Goal: Task Accomplishment & Management: Use online tool/utility

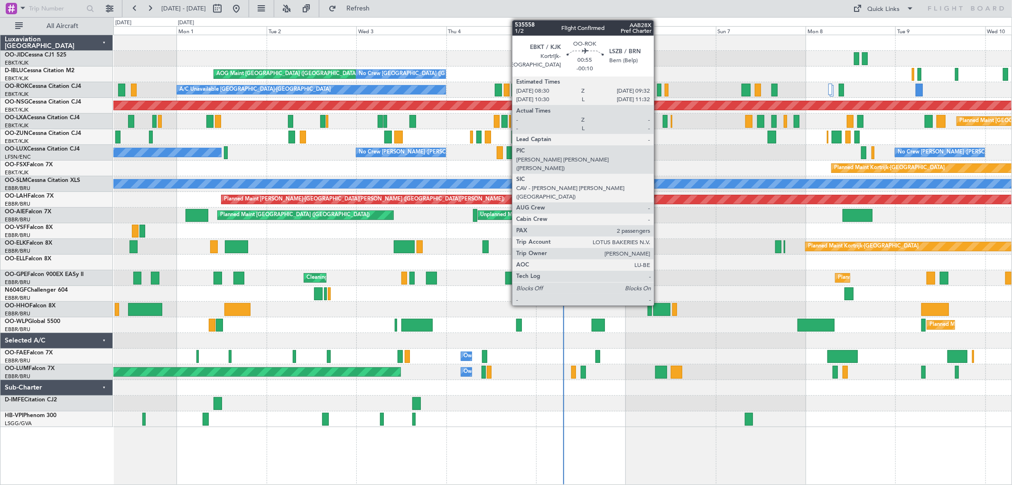
click at [660, 90] on div at bounding box center [659, 90] width 4 height 13
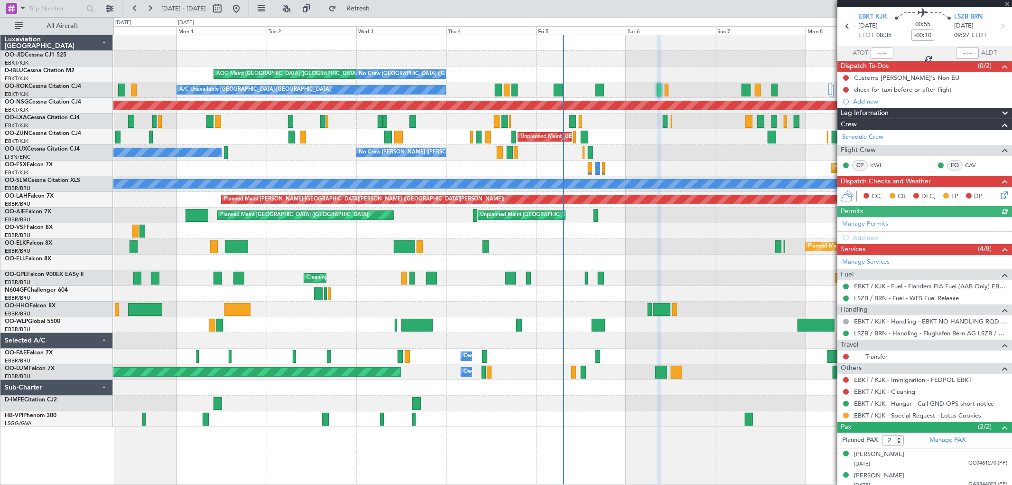
scroll to position [38, 0]
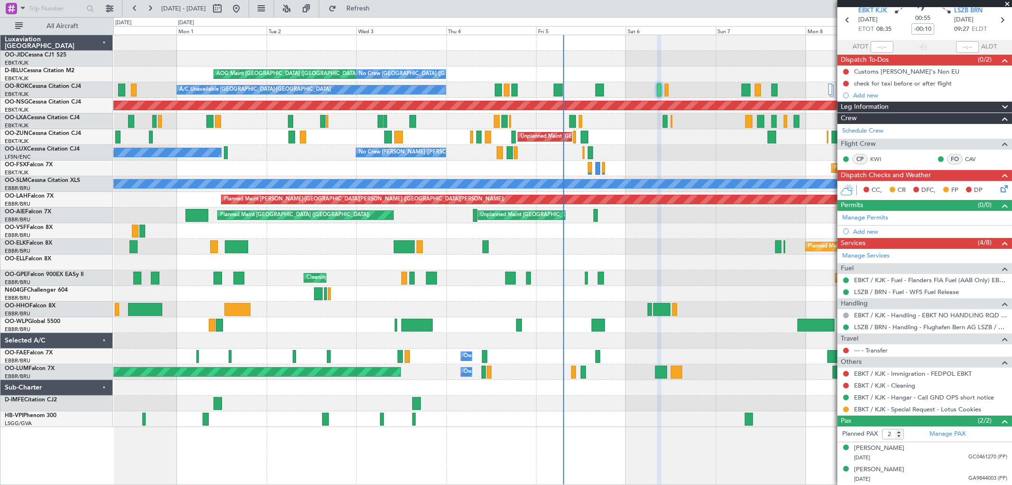
click at [1008, 2] on span at bounding box center [1007, 4] width 9 height 9
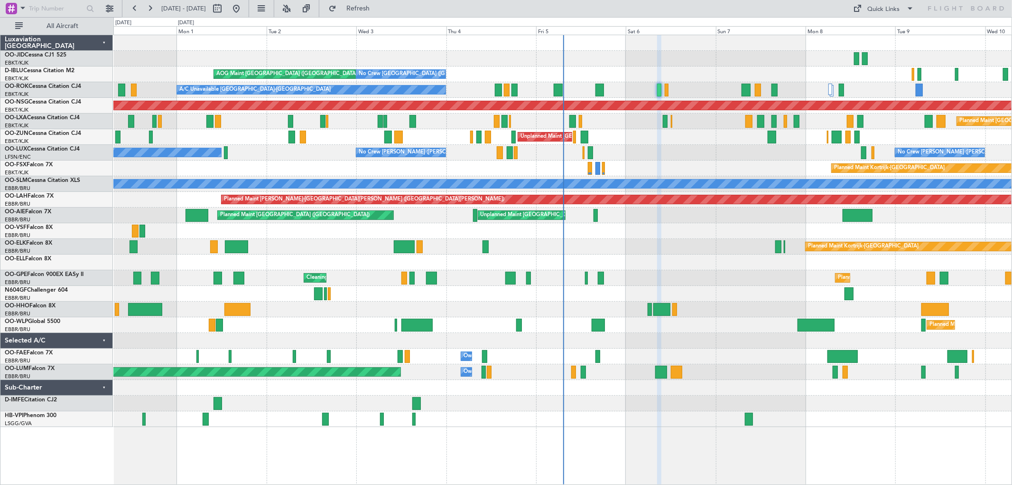
type input "0"
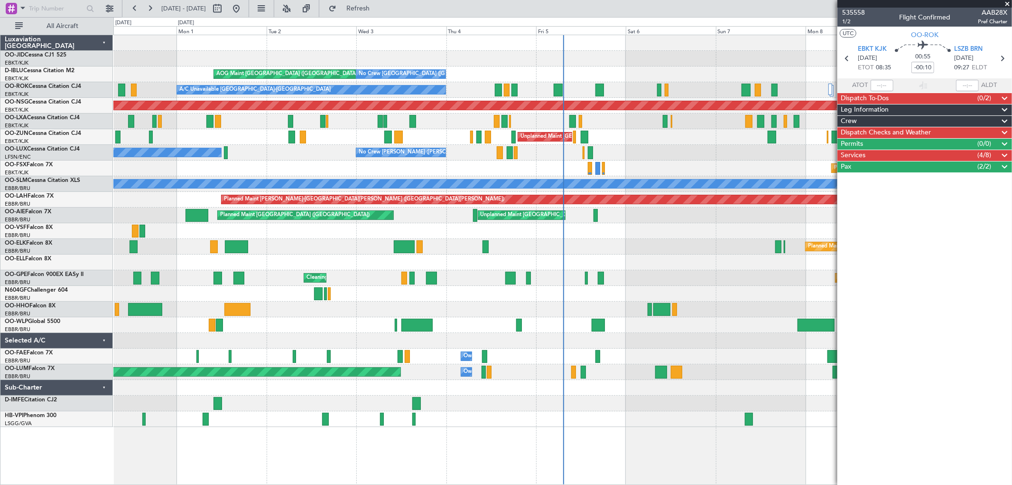
scroll to position [0, 0]
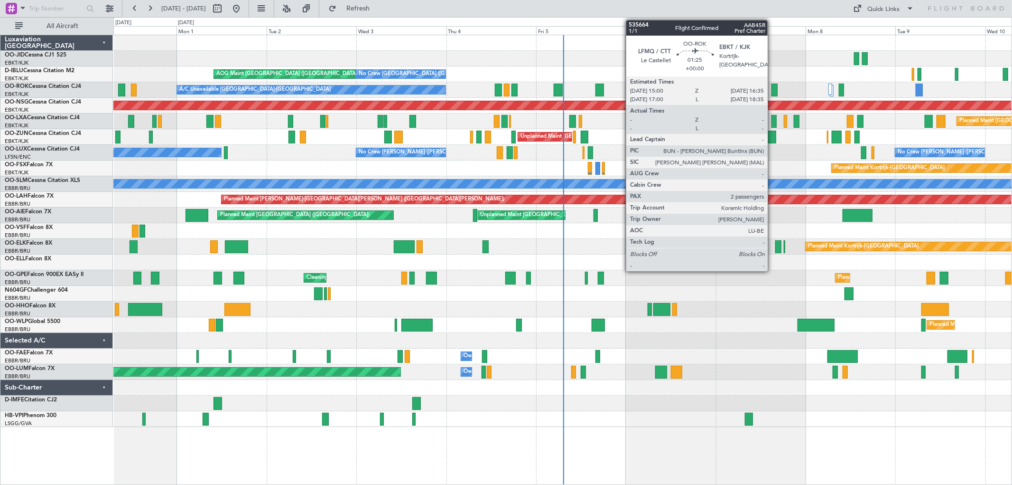
click at [773, 89] on div at bounding box center [775, 90] width 6 height 13
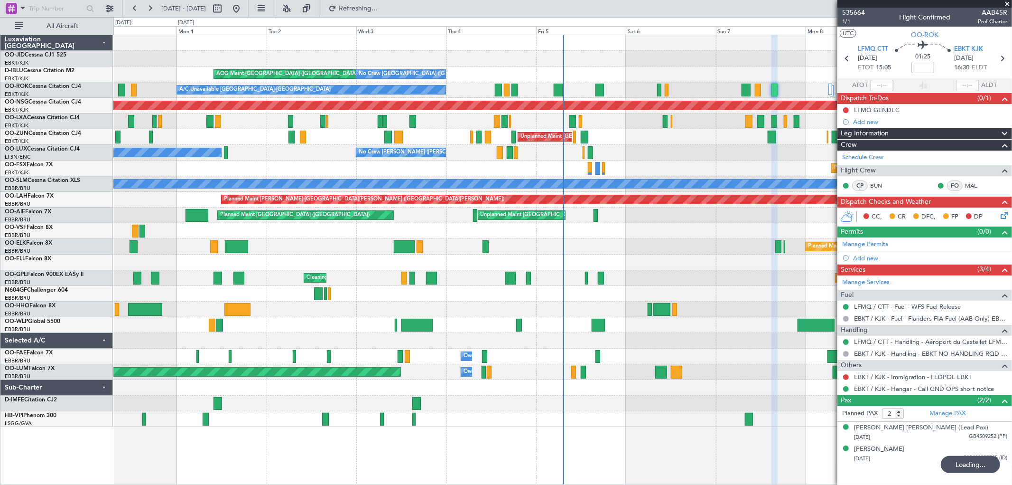
drag, startPoint x: 1005, startPoint y: 3, endPoint x: 815, endPoint y: 87, distance: 207.4
click at [1005, 3] on span at bounding box center [1007, 4] width 9 height 9
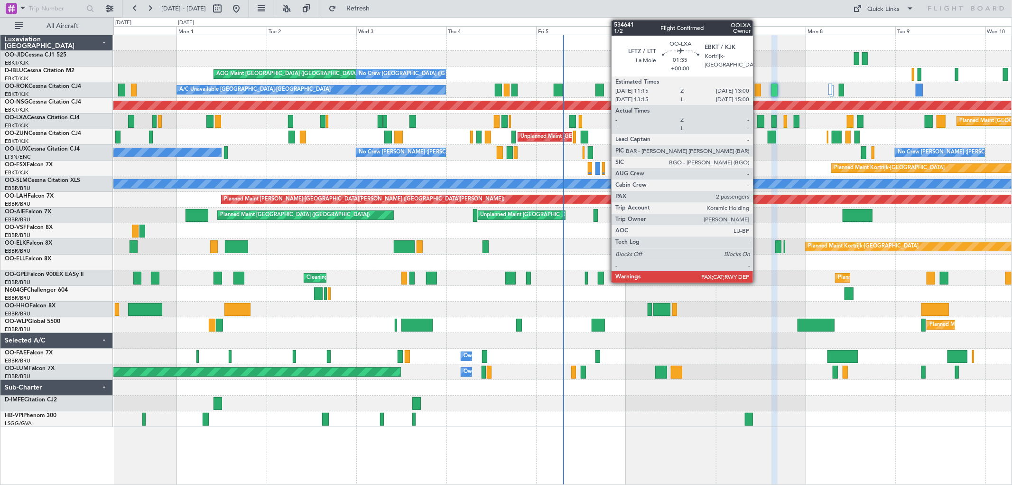
click at [758, 122] on div at bounding box center [761, 121] width 7 height 13
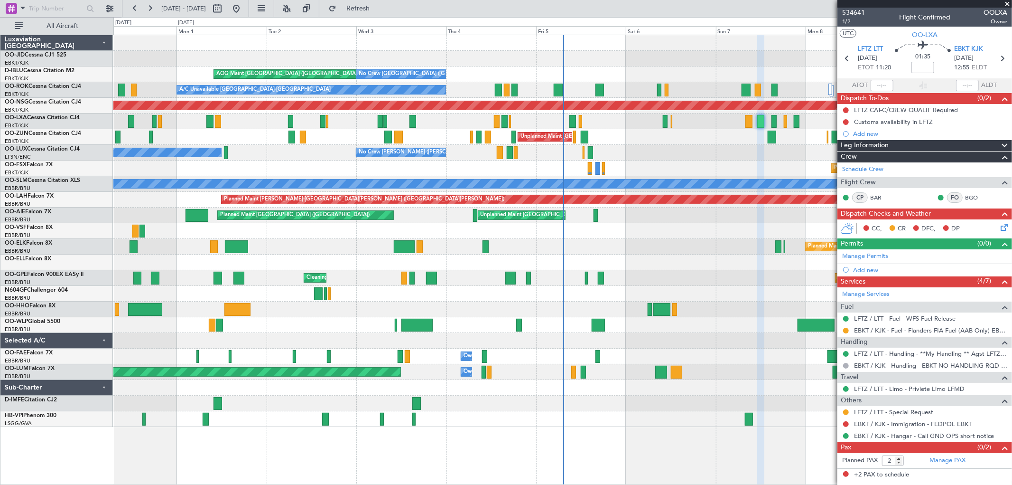
click at [1007, 5] on span at bounding box center [1007, 4] width 9 height 9
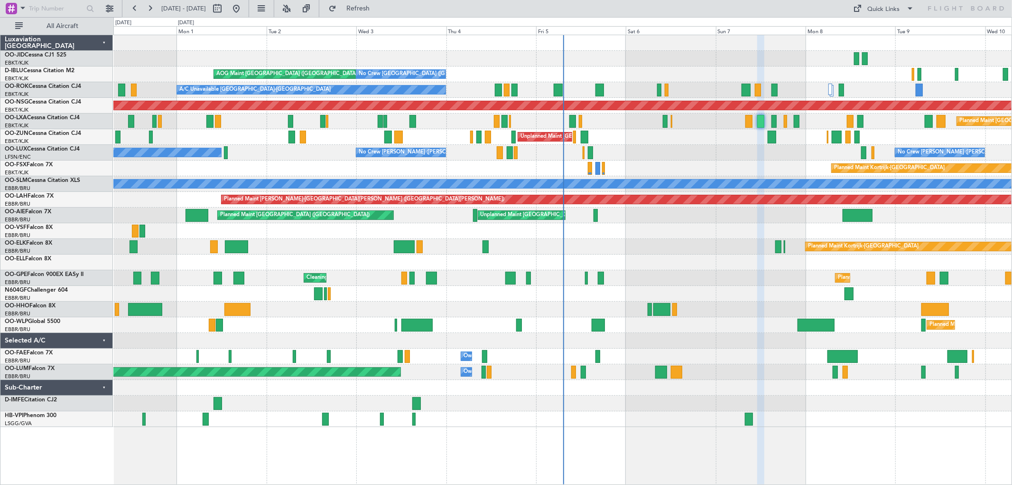
type input "0"
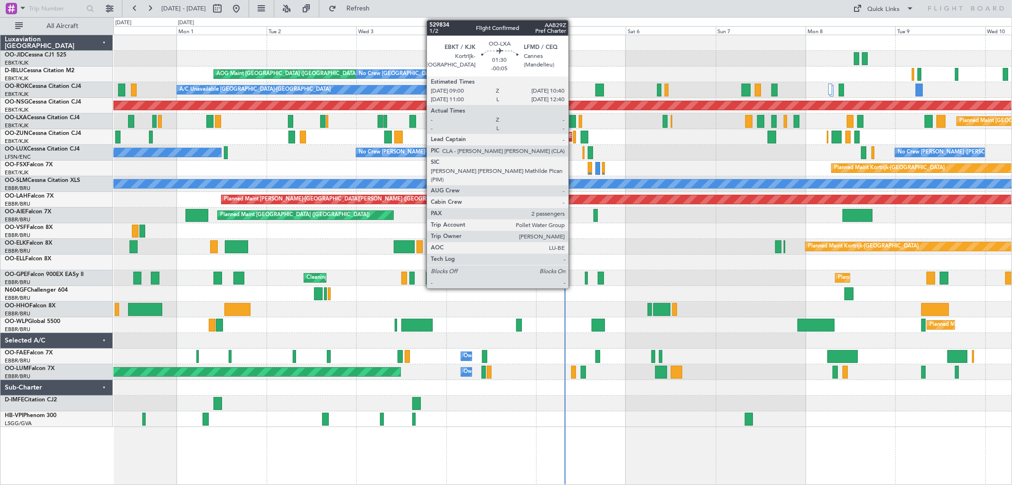
click at [573, 120] on div at bounding box center [573, 121] width 7 height 13
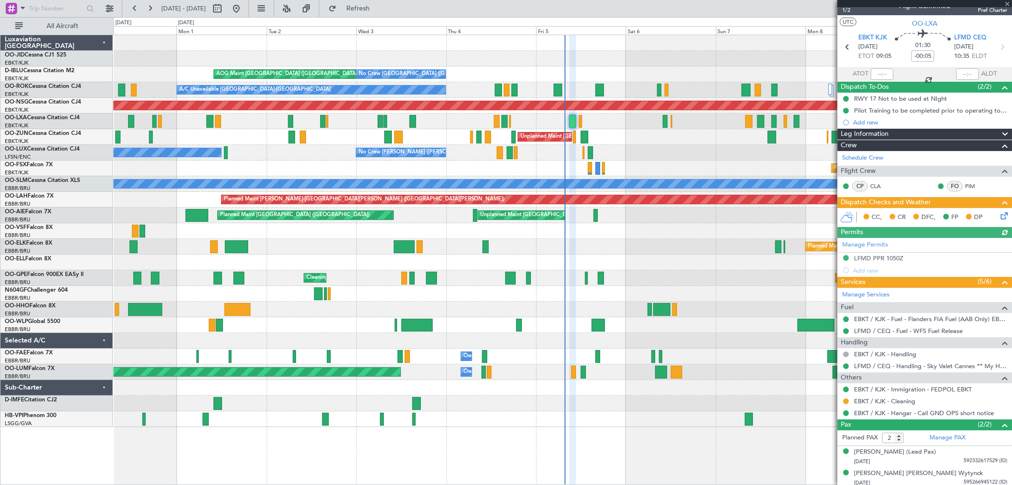
scroll to position [15, 0]
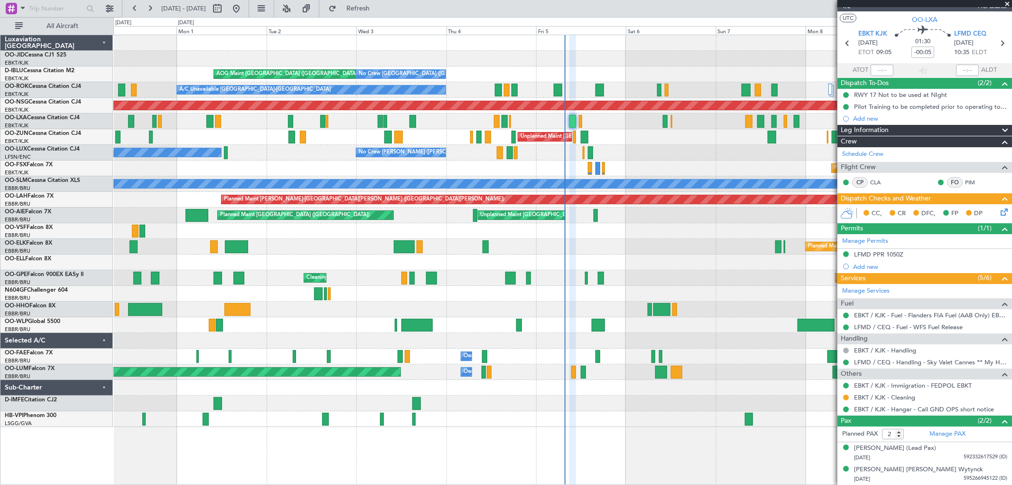
click at [1009, 1] on span at bounding box center [1007, 4] width 9 height 9
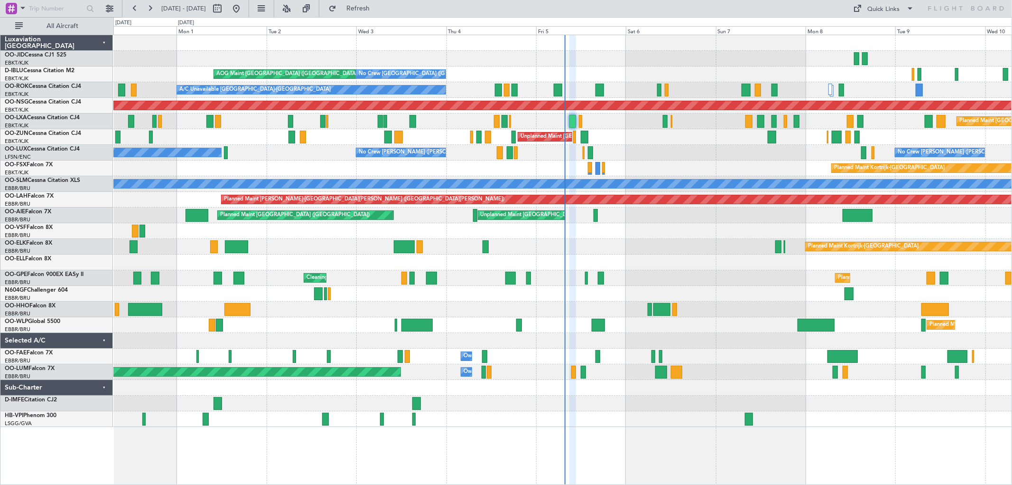
type input "0"
